Goal: Browse casually: Explore the website without a specific task or goal

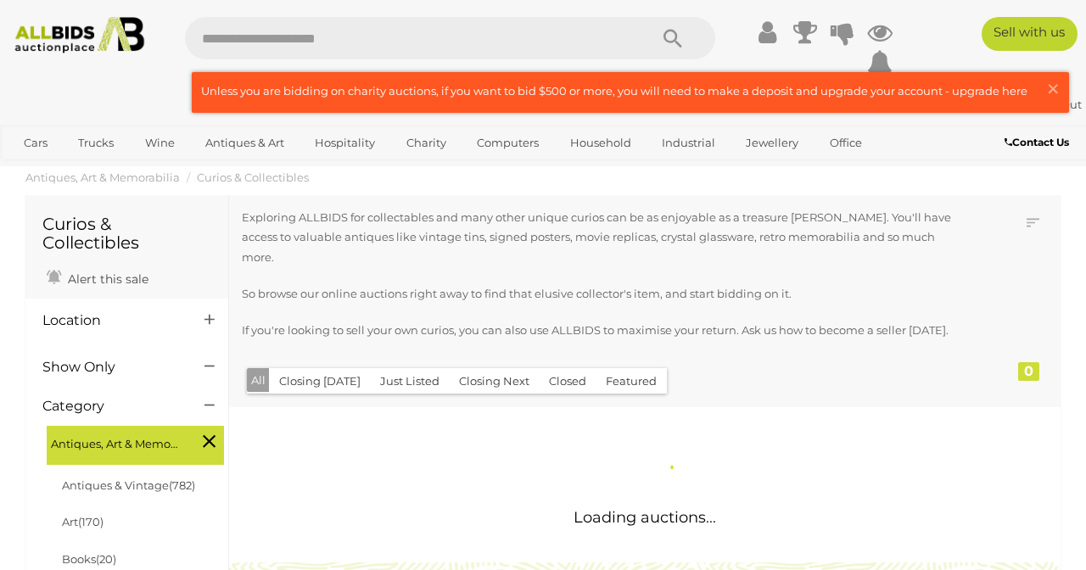
scroll to position [296, 0]
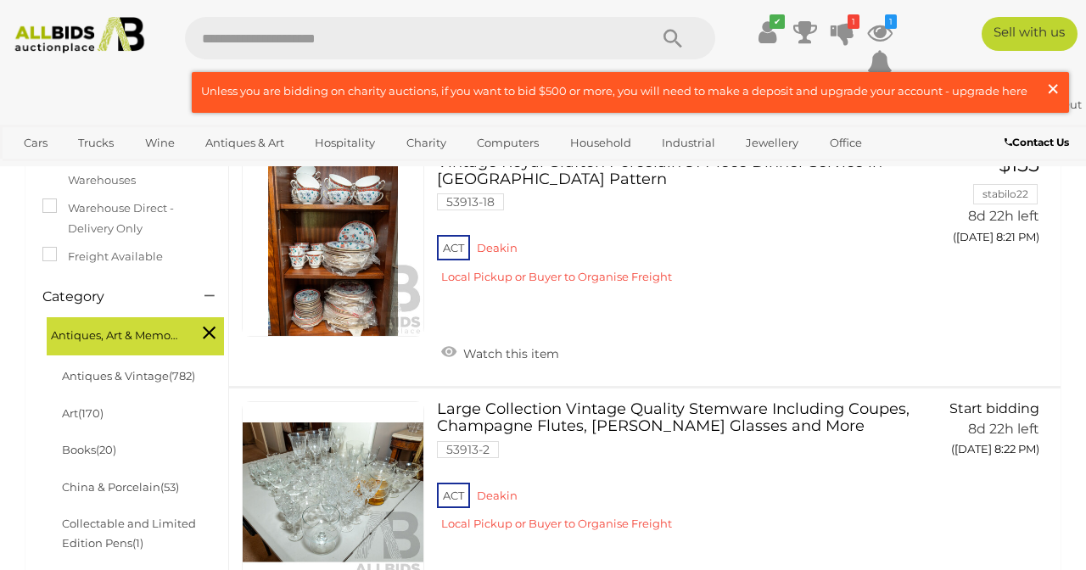
click at [1053, 84] on span "×" at bounding box center [1053, 88] width 15 height 33
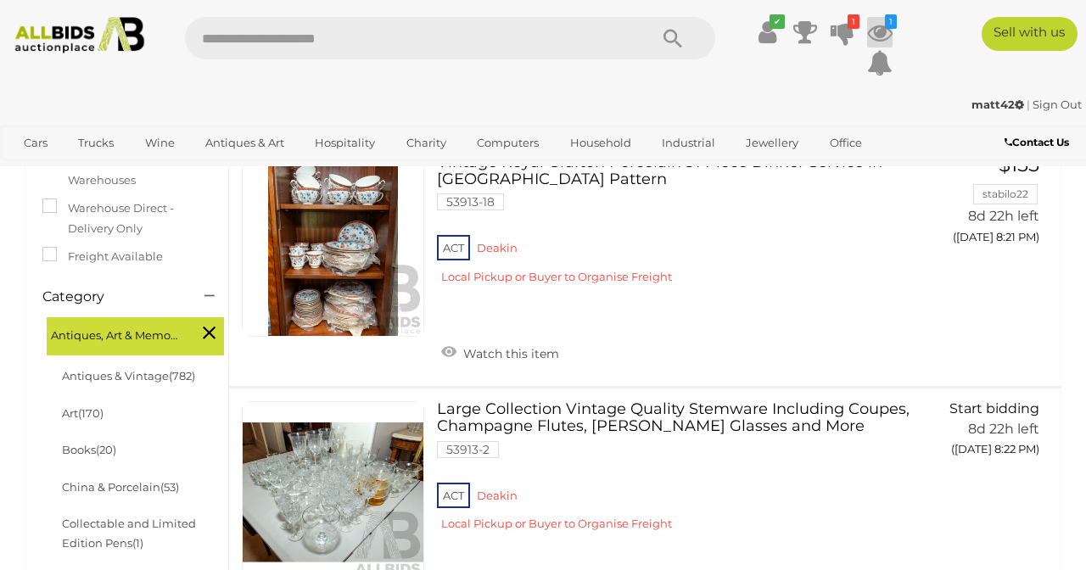
click at [885, 27] on icon "1" at bounding box center [891, 21] width 12 height 14
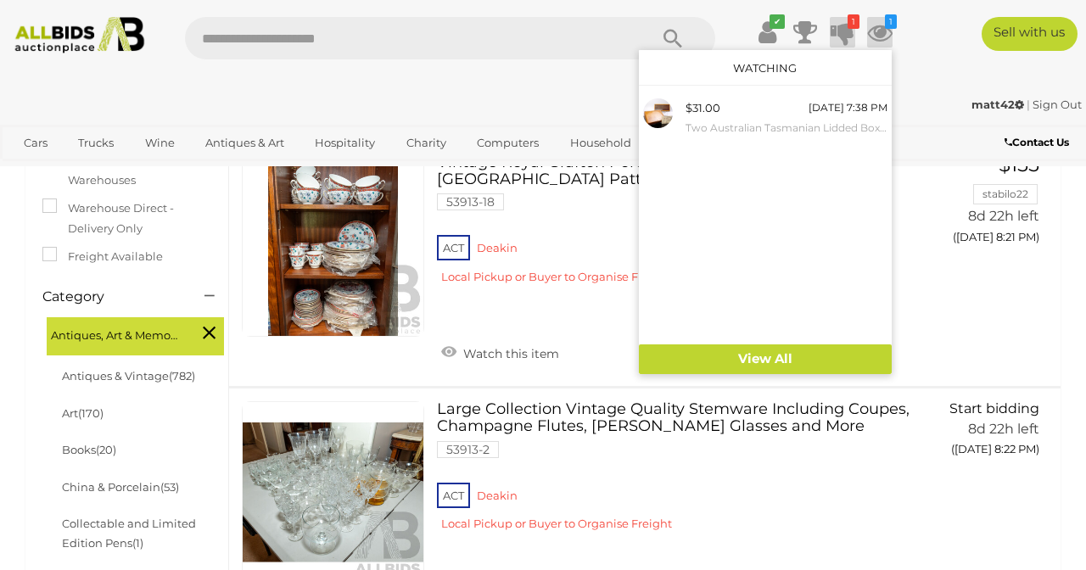
click at [842, 26] on icon at bounding box center [843, 32] width 24 height 31
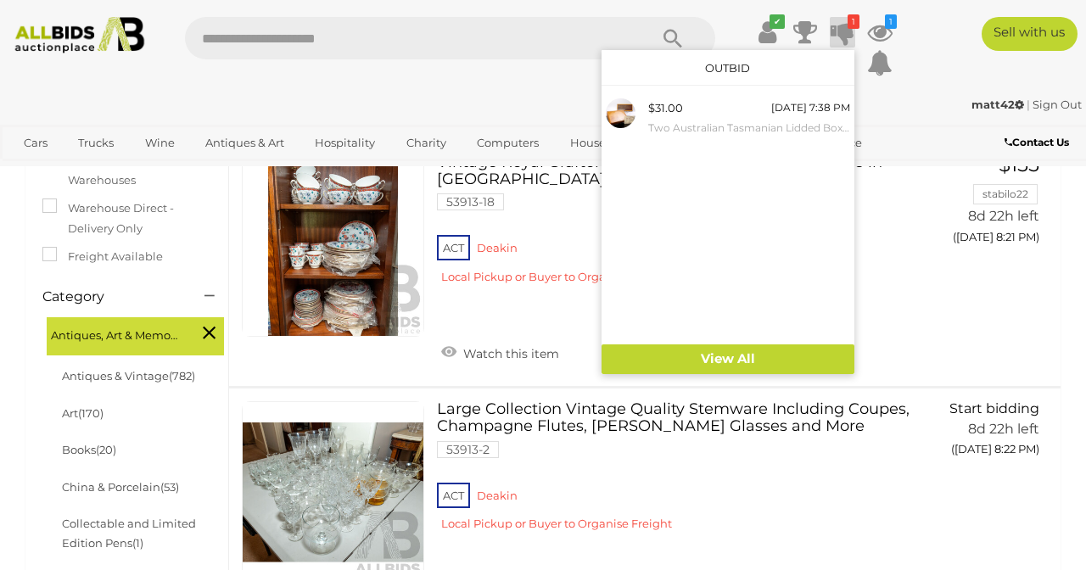
click at [842, 26] on icon at bounding box center [843, 32] width 24 height 31
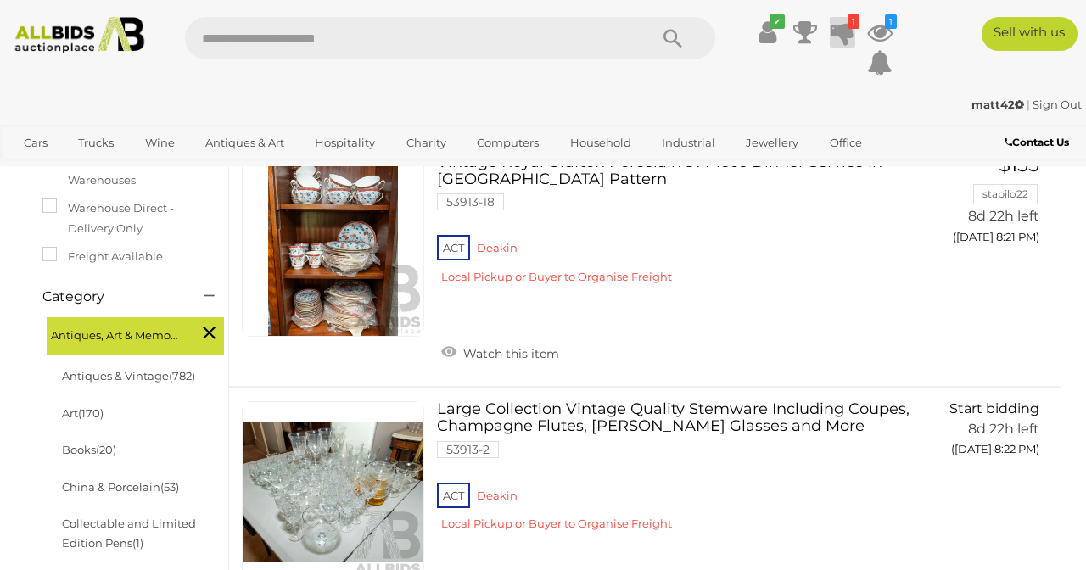
click at [842, 26] on icon at bounding box center [843, 32] width 24 height 31
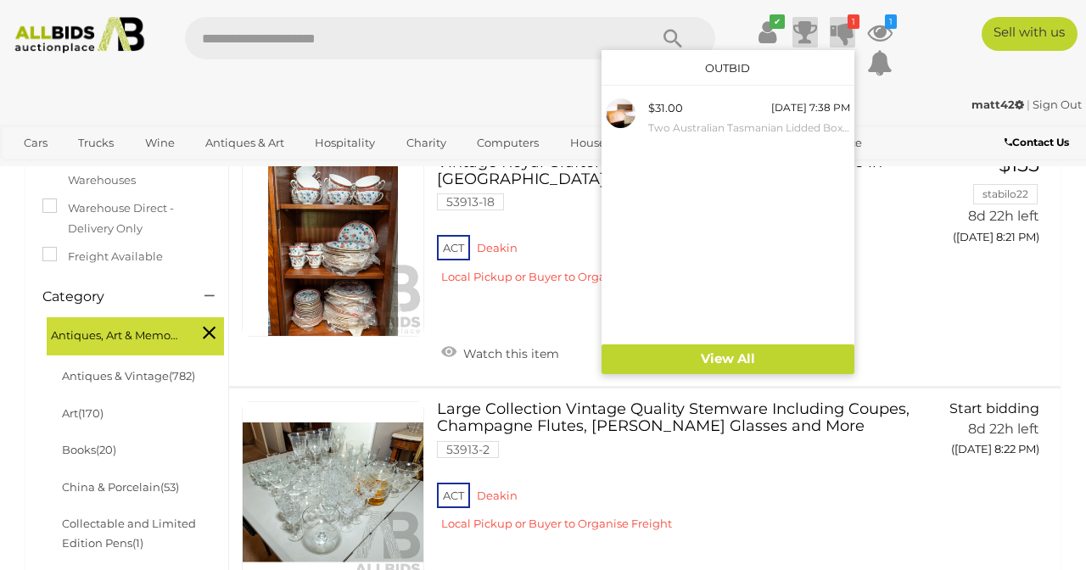
click at [808, 25] on icon at bounding box center [806, 32] width 24 height 31
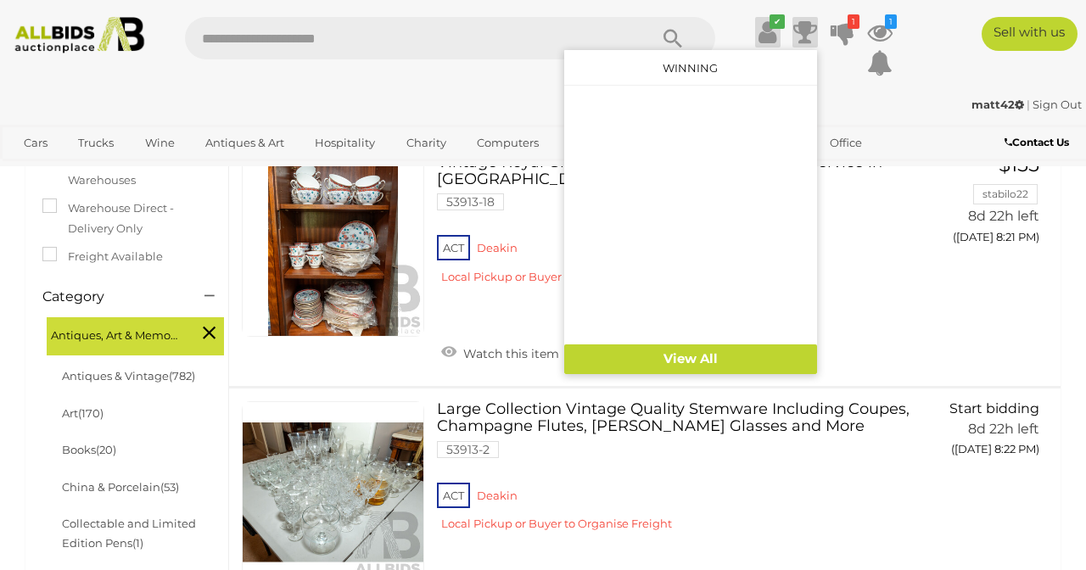
click at [773, 25] on icon "✔" at bounding box center [777, 21] width 15 height 14
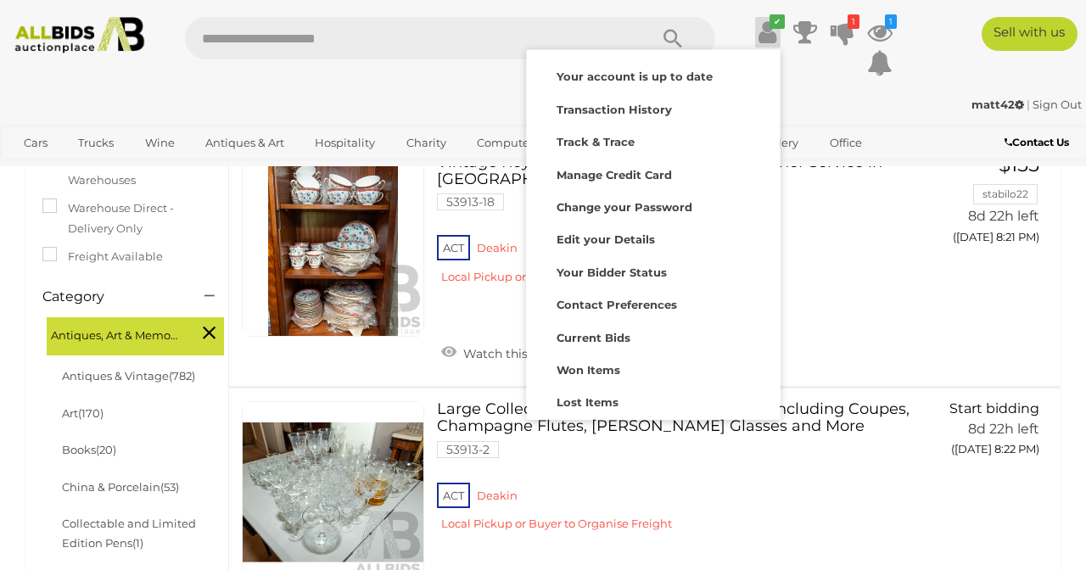
click at [833, 93] on div "matt42 | Sign Out matt42 | Sign Out" at bounding box center [543, 108] width 1086 height 34
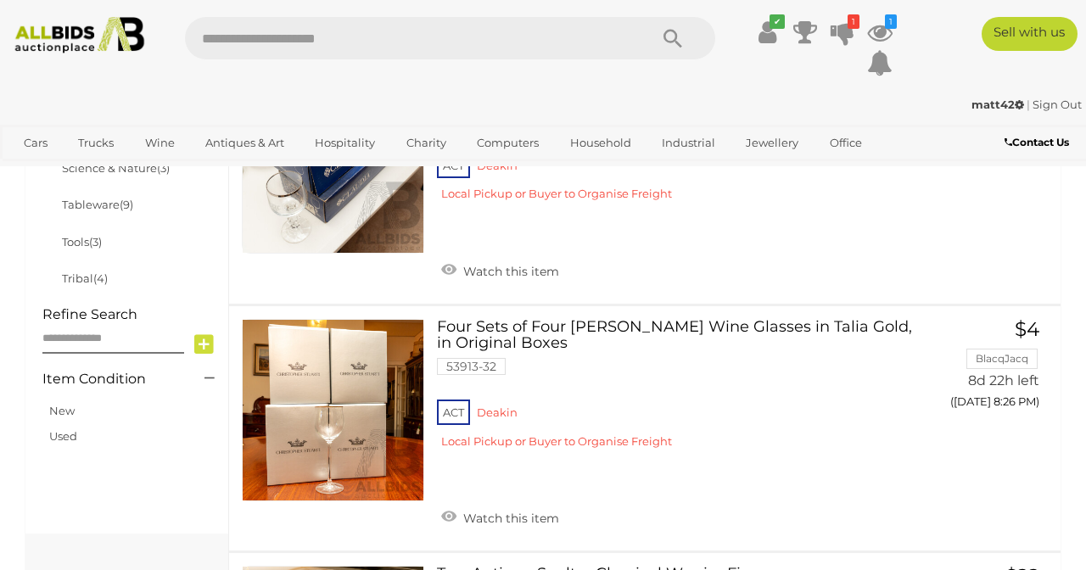
scroll to position [1124, 0]
